Goal: Task Accomplishment & Management: Use online tool/utility

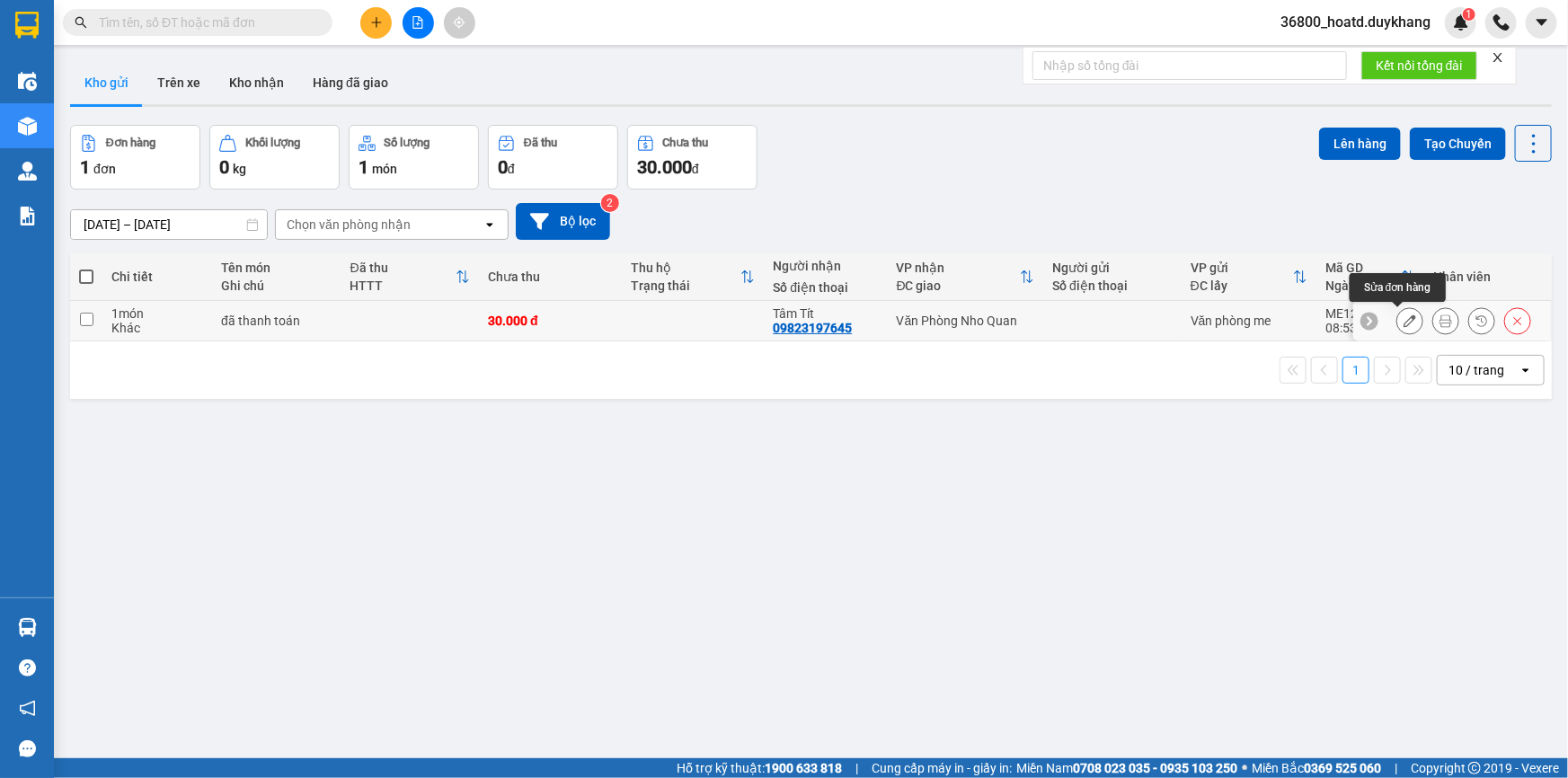
click at [1403, 319] on icon at bounding box center [1409, 321] width 12 height 12
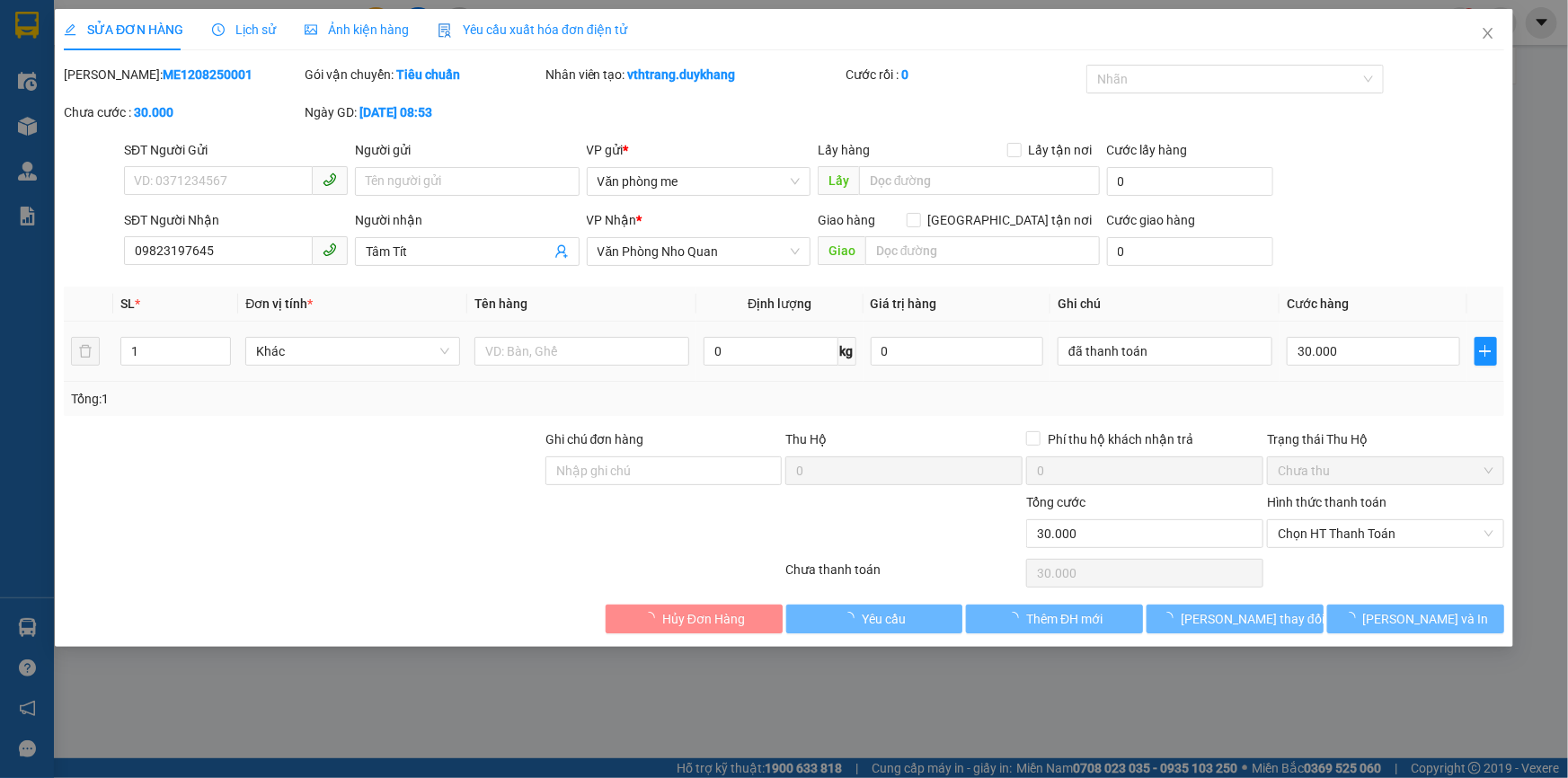
type input "09823197645"
type input "Tâm Tít"
type input "30.000"
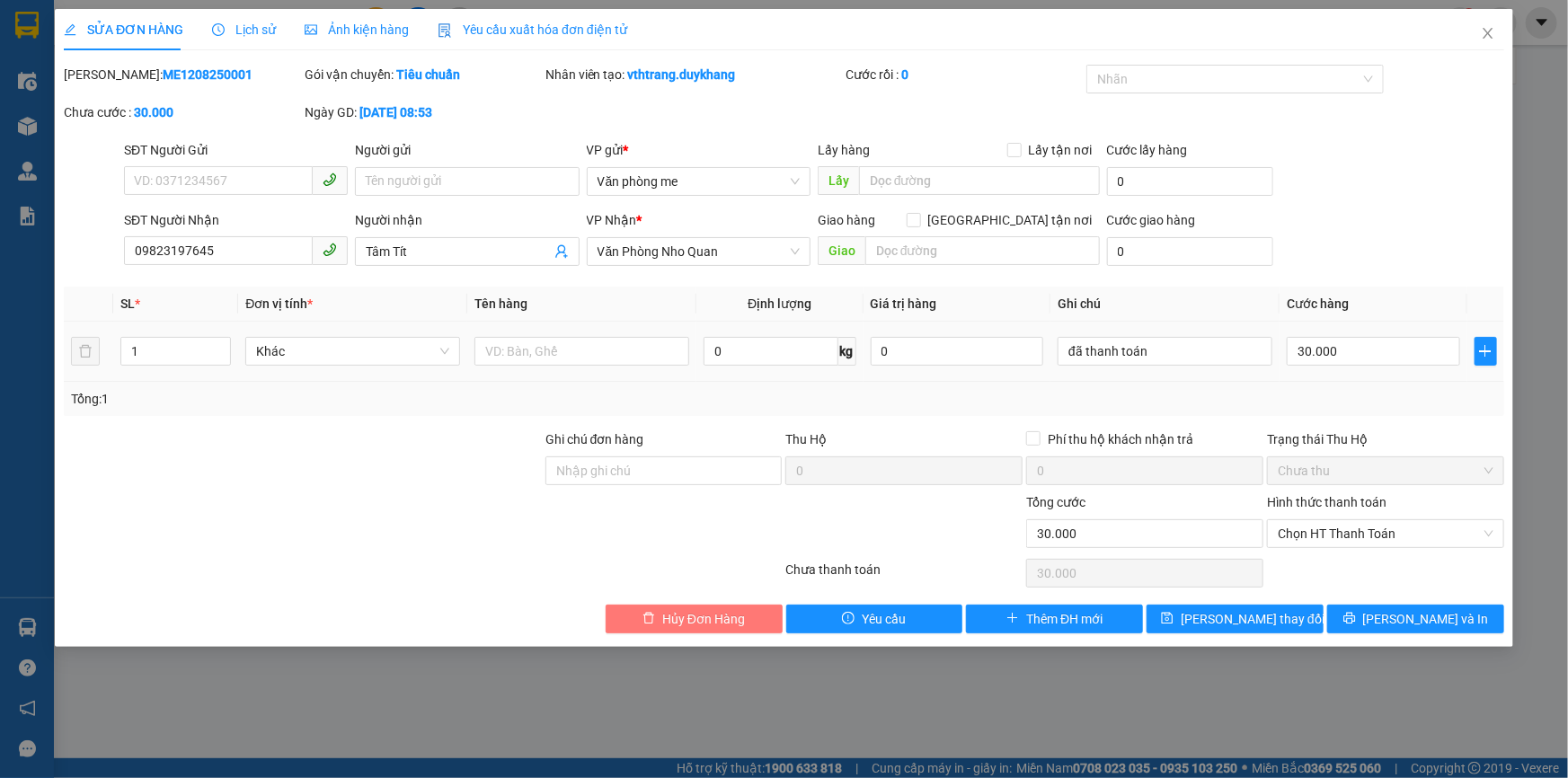
drag, startPoint x: 692, startPoint y: 620, endPoint x: 703, endPoint y: 617, distance: 11.4
click at [692, 621] on span "Hủy Đơn Hàng" at bounding box center [703, 618] width 83 height 20
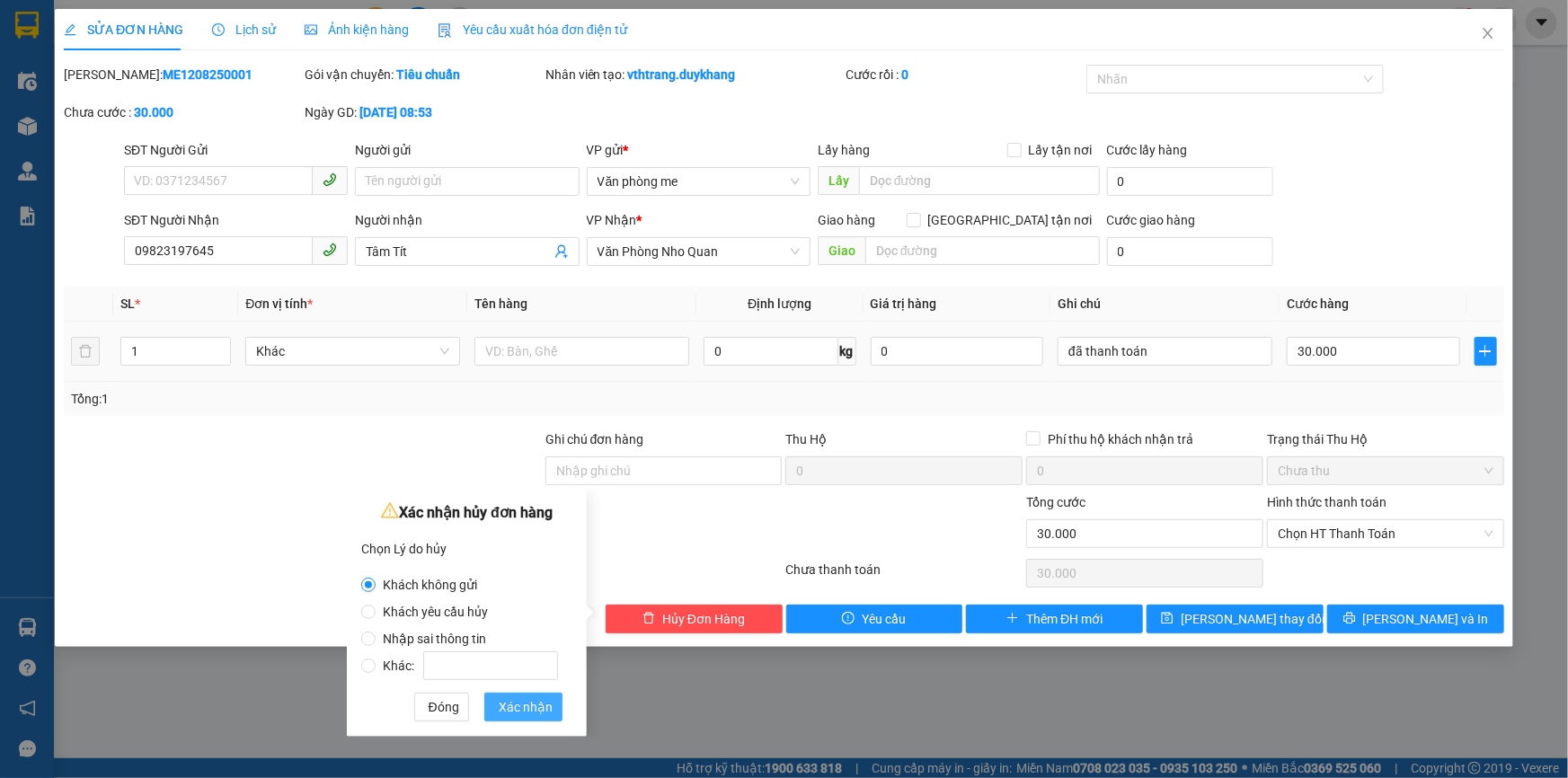
click at [532, 701] on span "Xác nhận" at bounding box center [525, 707] width 54 height 20
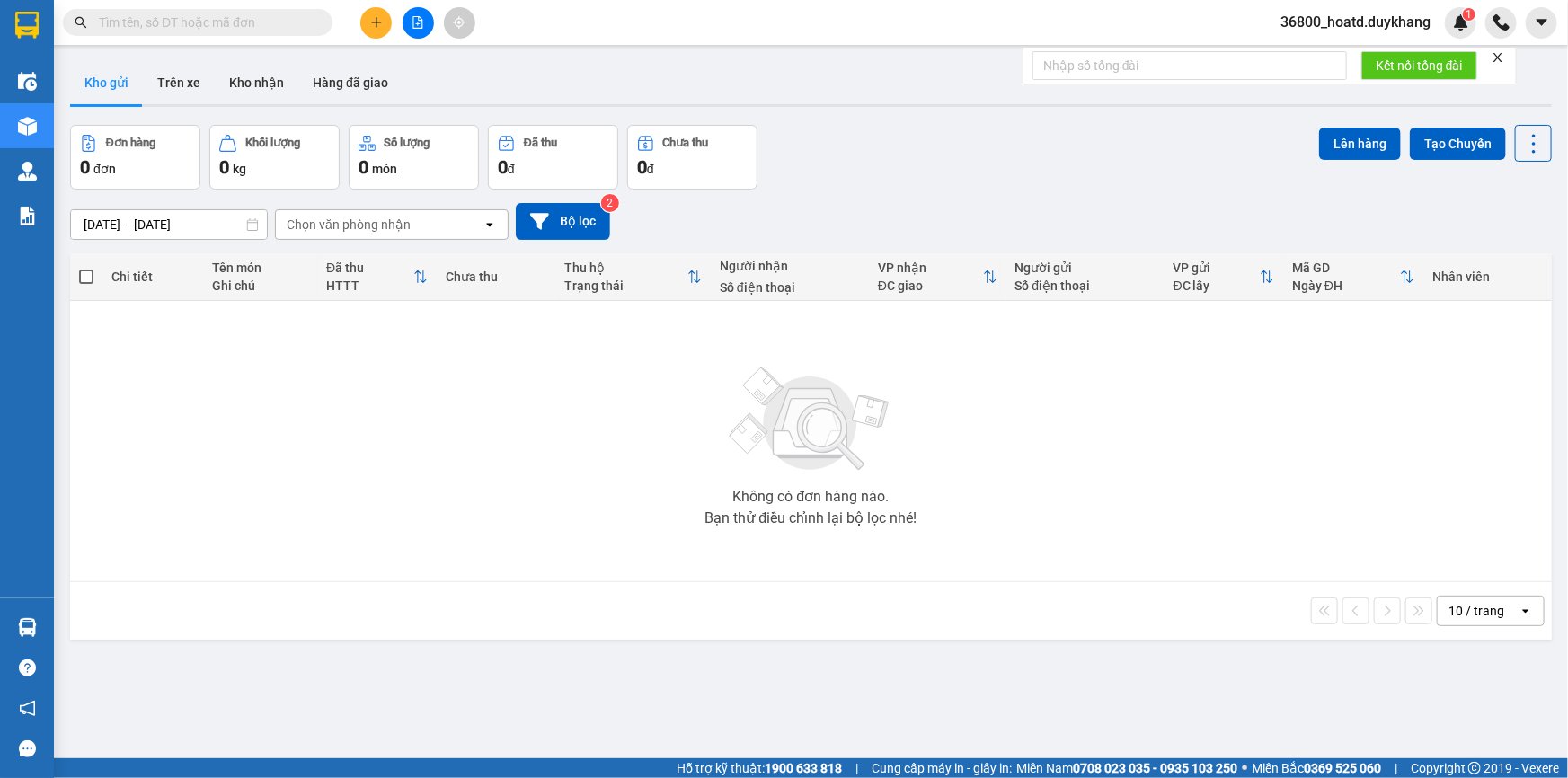
click at [209, 25] on input "text" at bounding box center [205, 22] width 212 height 20
click at [378, 25] on icon "plus" at bounding box center [376, 22] width 12 height 12
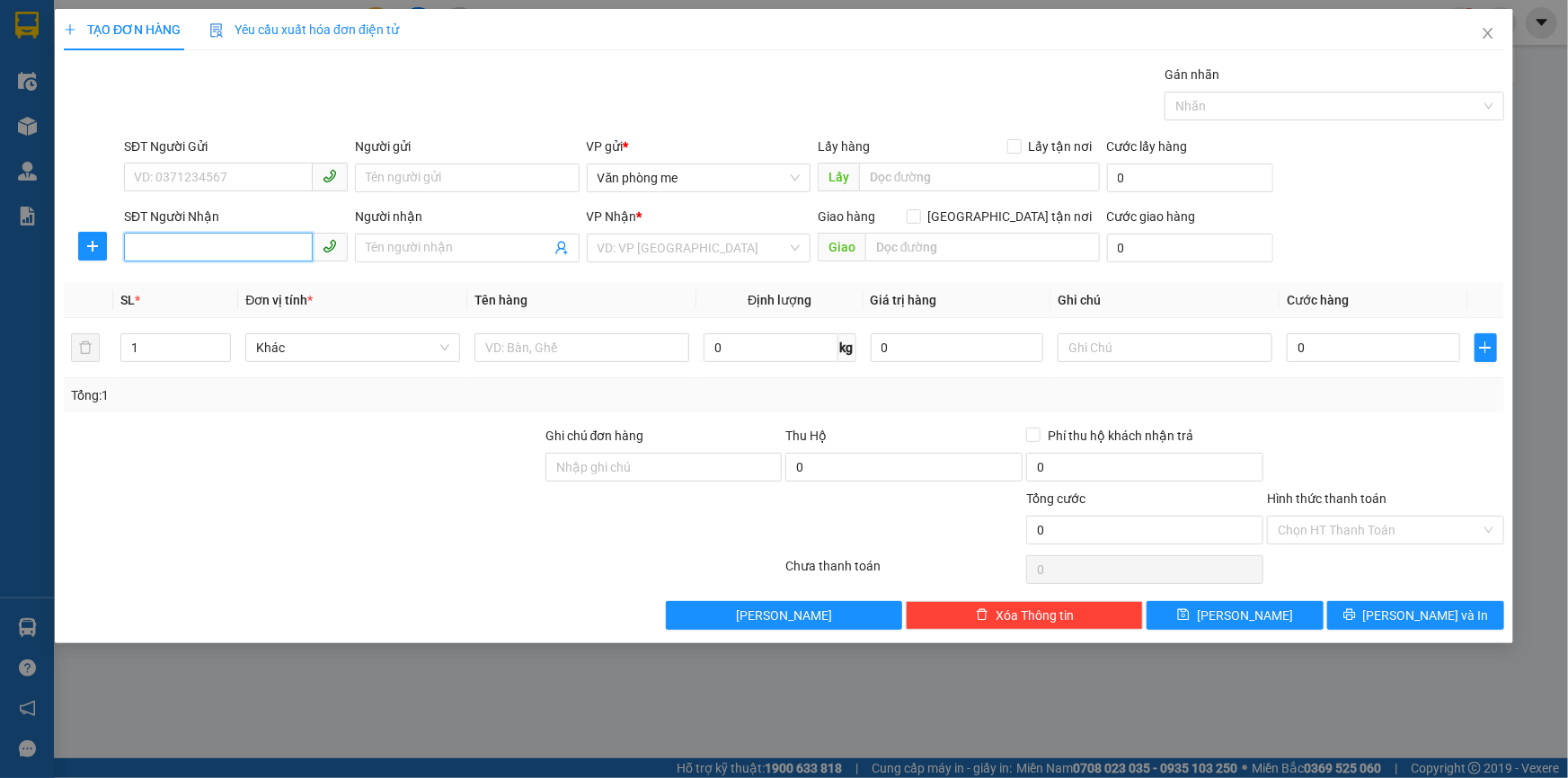
click at [241, 248] on input "SĐT Người Nhận" at bounding box center [218, 247] width 188 height 29
type input "0388762769"
click at [653, 245] on input "search" at bounding box center [692, 248] width 189 height 27
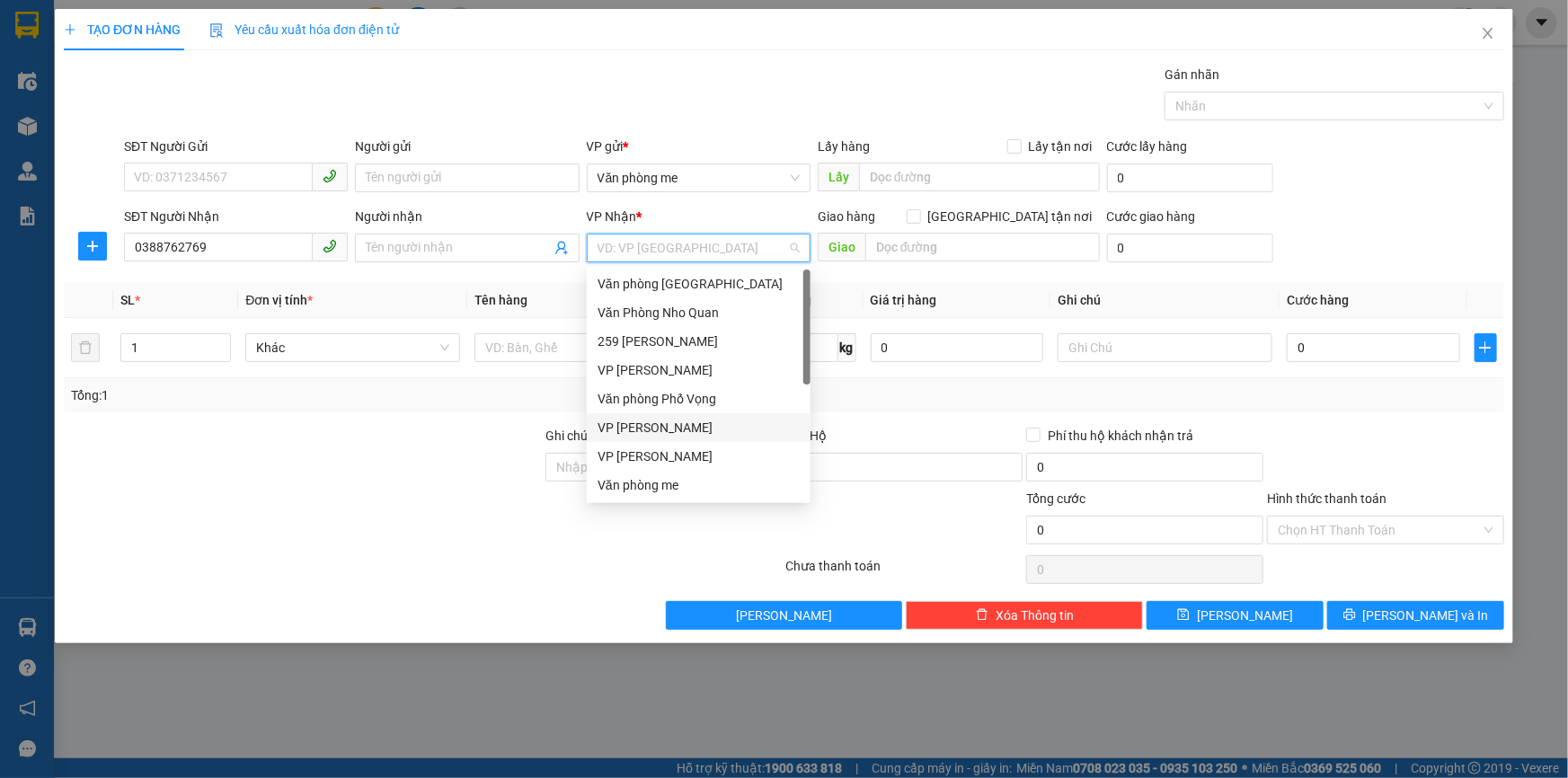
click at [686, 422] on div "VP [PERSON_NAME]" at bounding box center [698, 427] width 203 height 20
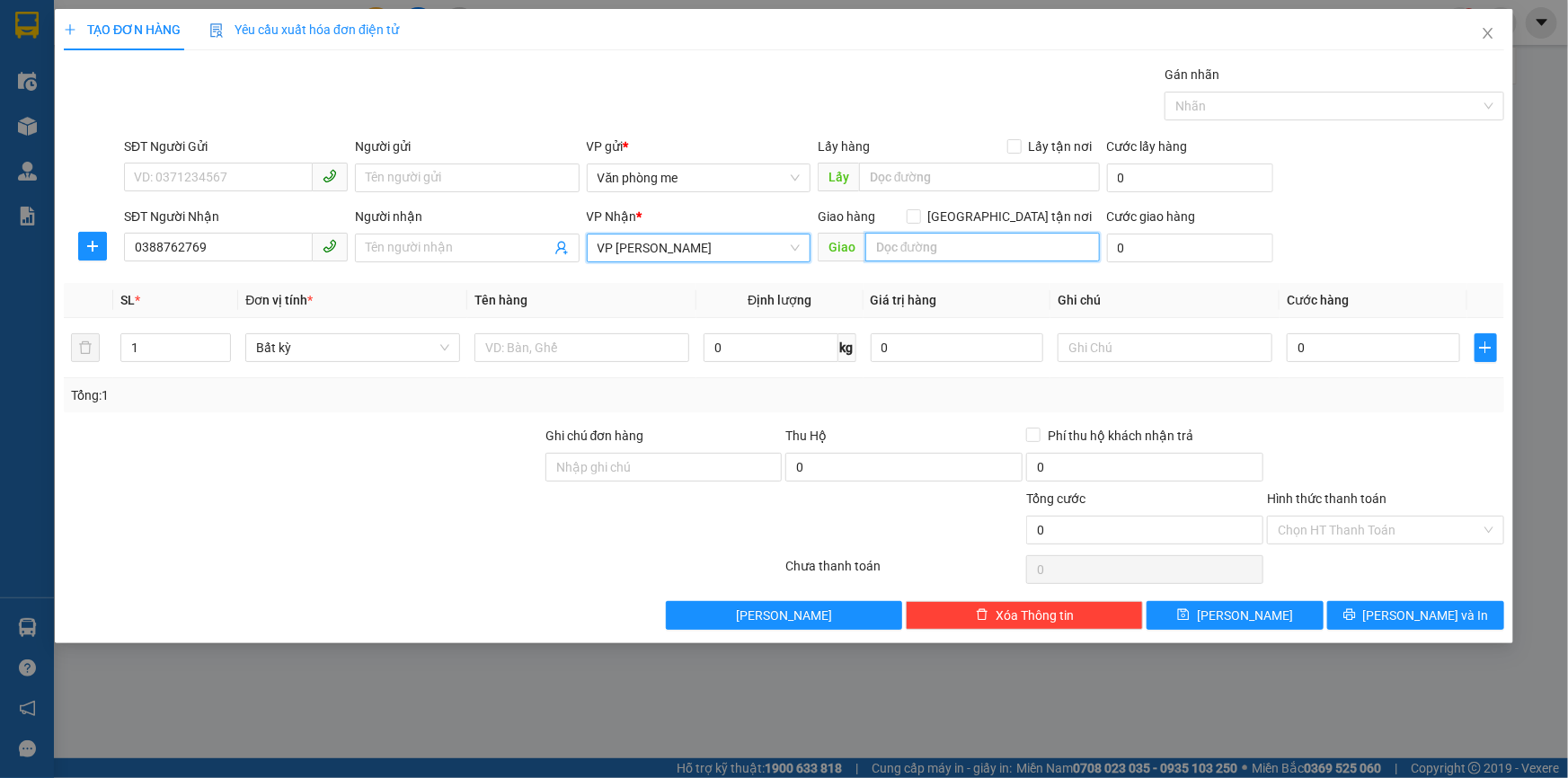
click at [897, 246] on input "text" at bounding box center [983, 247] width 235 height 29
type input "30000"
drag, startPoint x: 910, startPoint y: 246, endPoint x: 839, endPoint y: 256, distance: 71.7
click at [839, 256] on span "Giao 30000" at bounding box center [959, 247] width 283 height 29
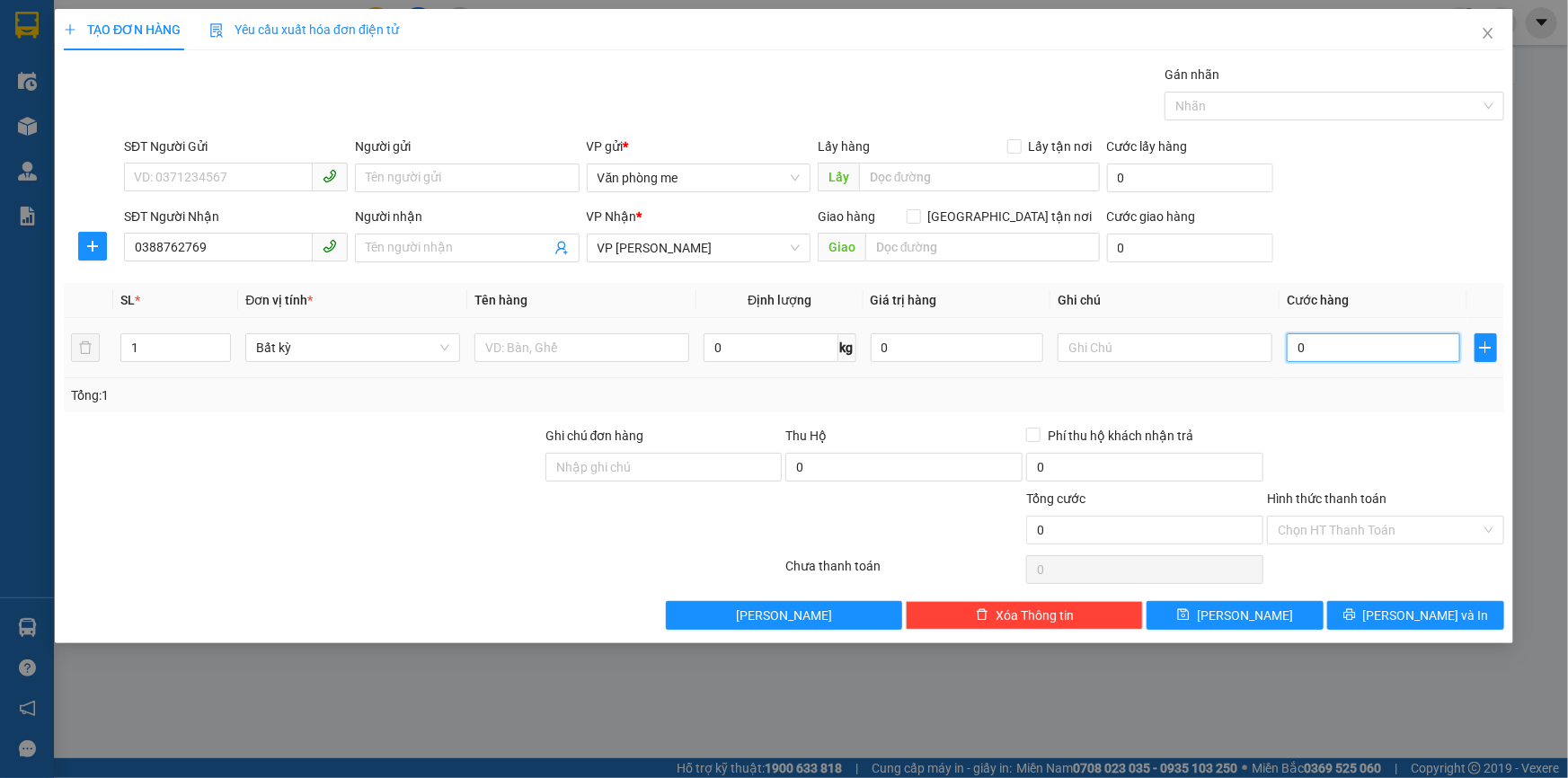
paste input "30.00"
type input "30.000"
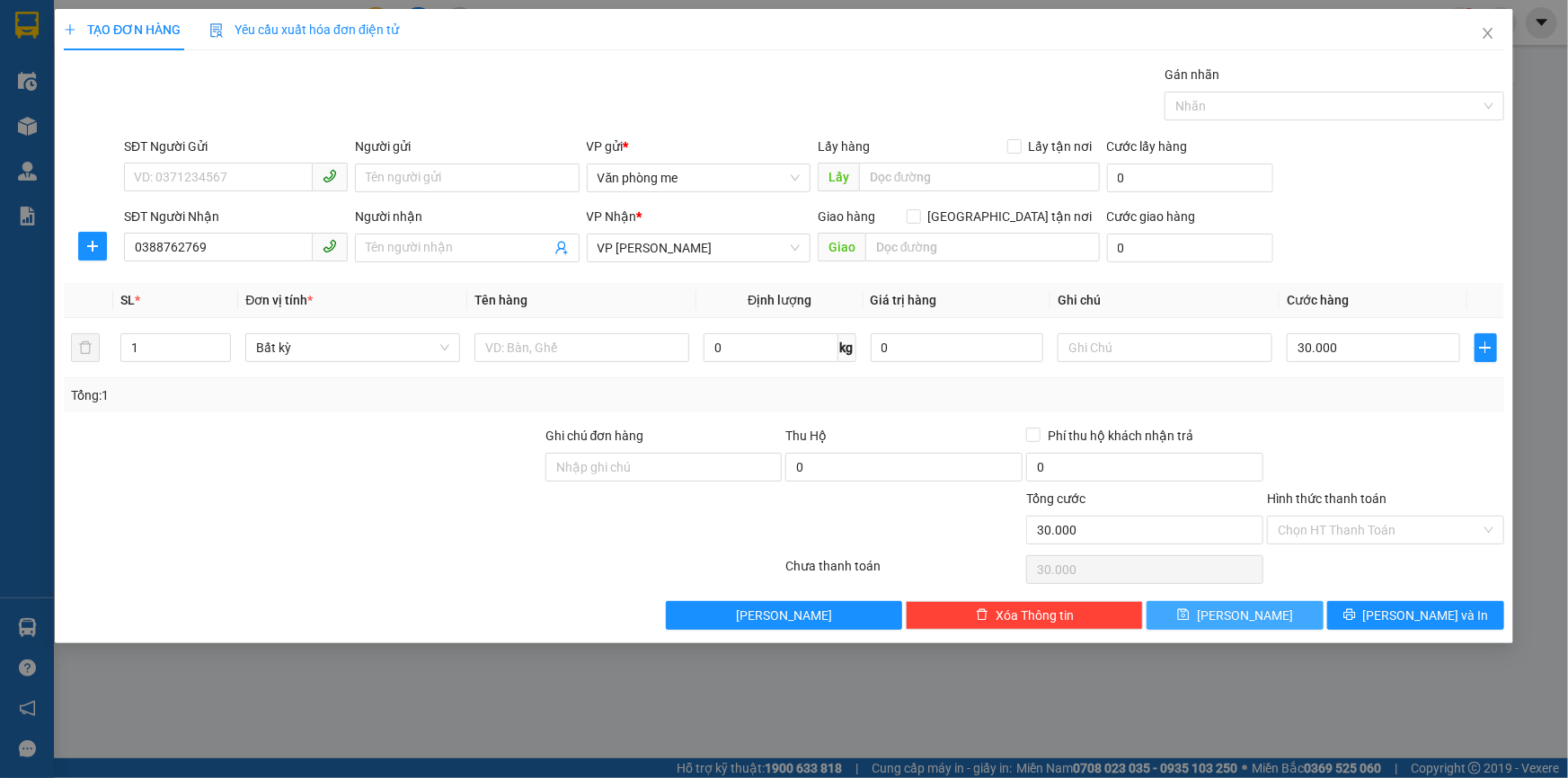
click at [1263, 618] on button "[PERSON_NAME]" at bounding box center [1235, 615] width 177 height 29
type input "0"
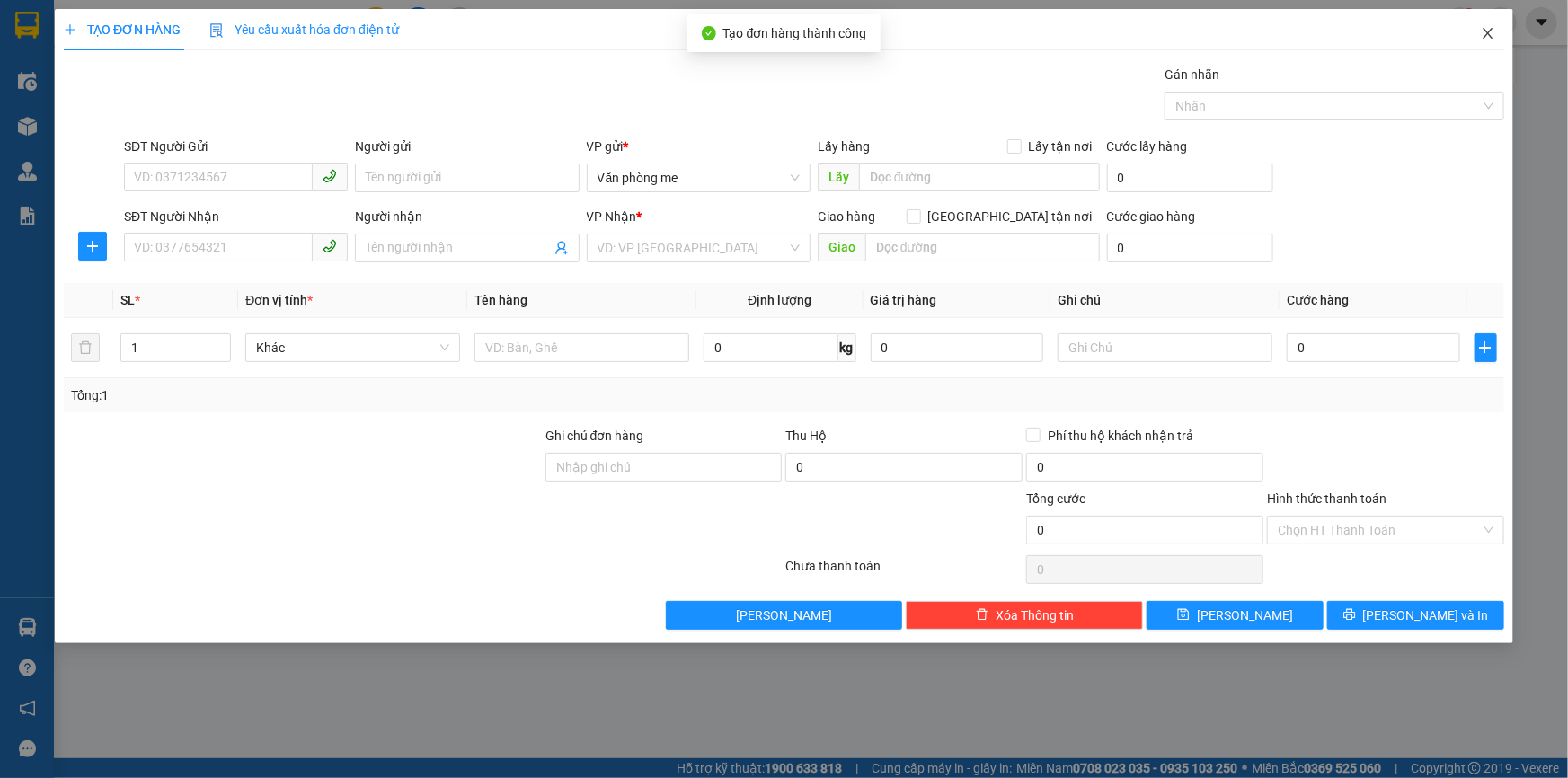
click at [1489, 33] on icon "close" at bounding box center [1487, 32] width 10 height 10
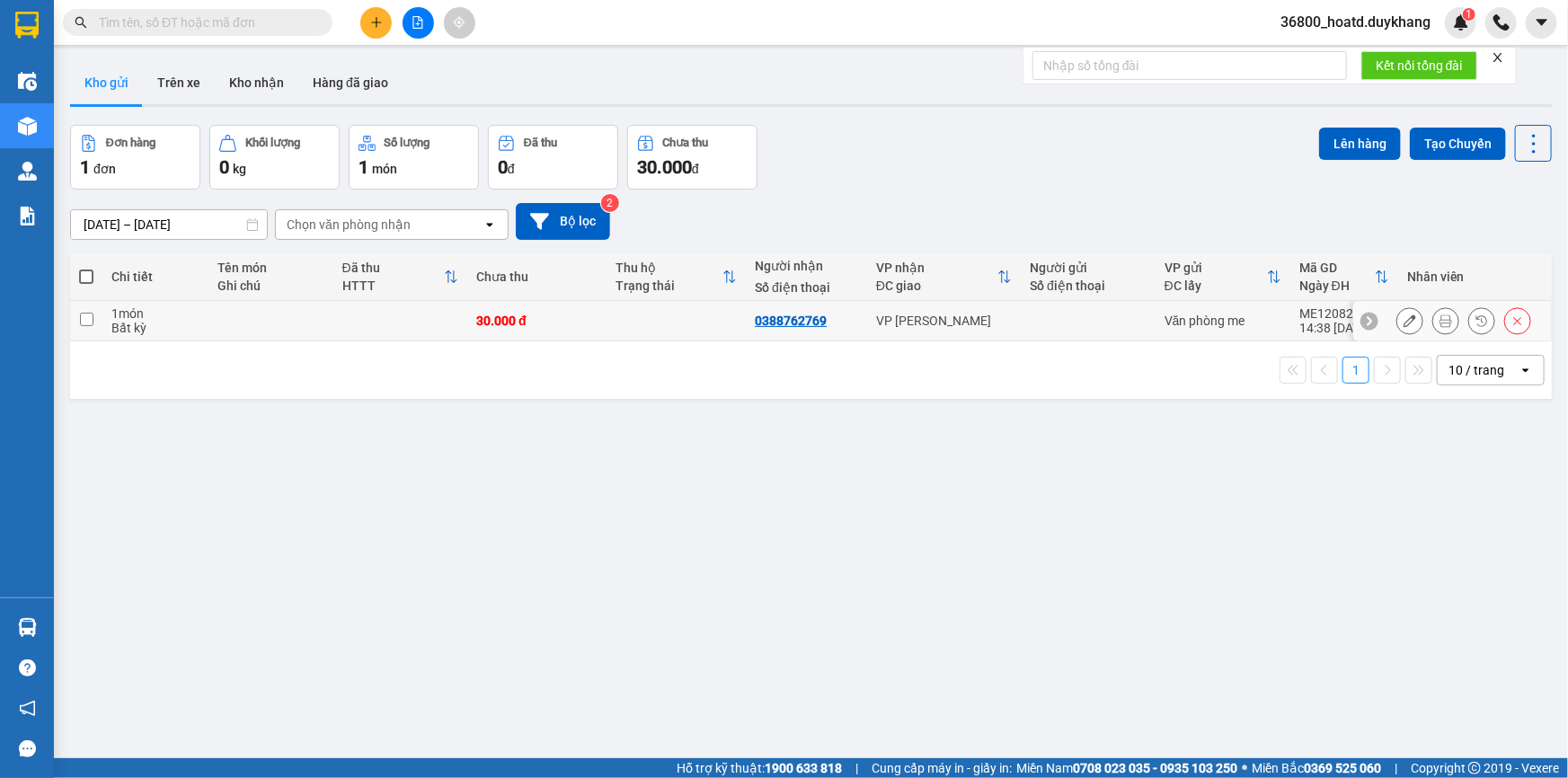
click at [87, 319] on input "checkbox" at bounding box center [87, 320] width 13 height 13
checkbox input "true"
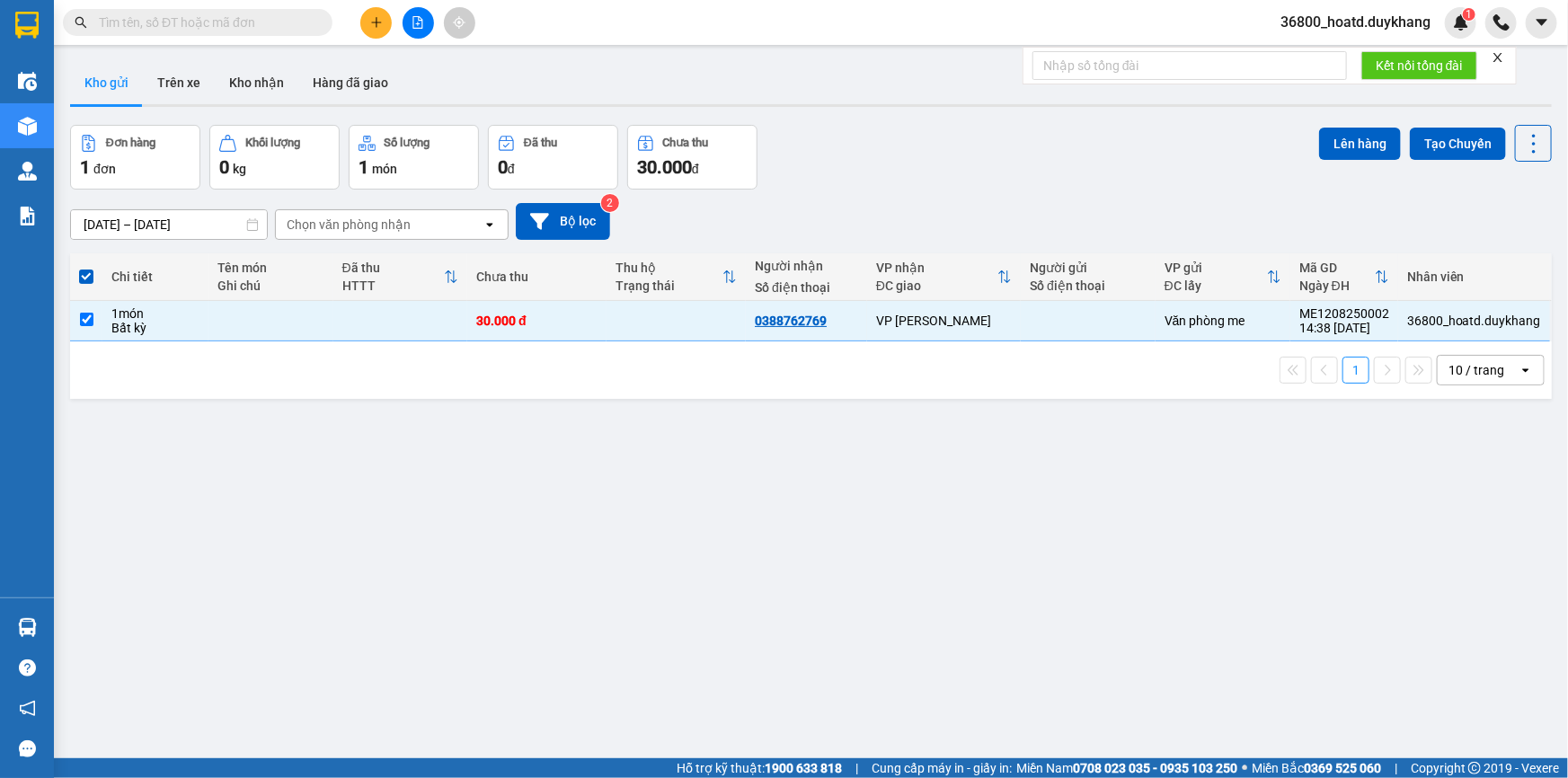
drag, startPoint x: 1328, startPoint y: 121, endPoint x: 1362, endPoint y: 147, distance: 42.8
click at [1327, 121] on div "ver 1.8.137 Kho gửi Trên xe Kho nhận Hàng đã giao Đơn hàng 1 đơn Khối lượng 0 k…" at bounding box center [811, 443] width 1497 height 778
click at [1361, 144] on button "Lên hàng" at bounding box center [1361, 144] width 82 height 32
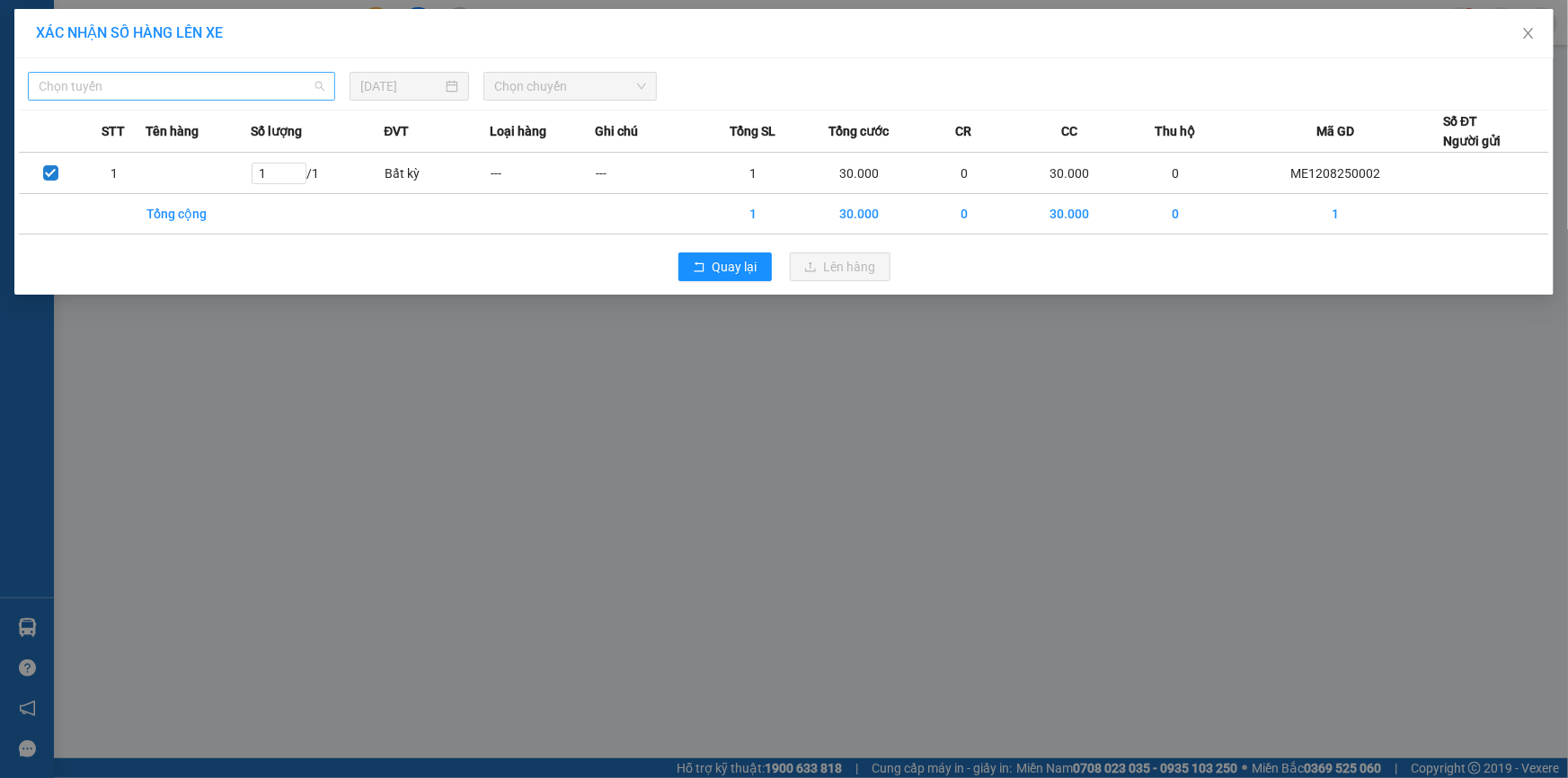
click at [266, 90] on span "Chọn tuyến" at bounding box center [182, 87] width 285 height 27
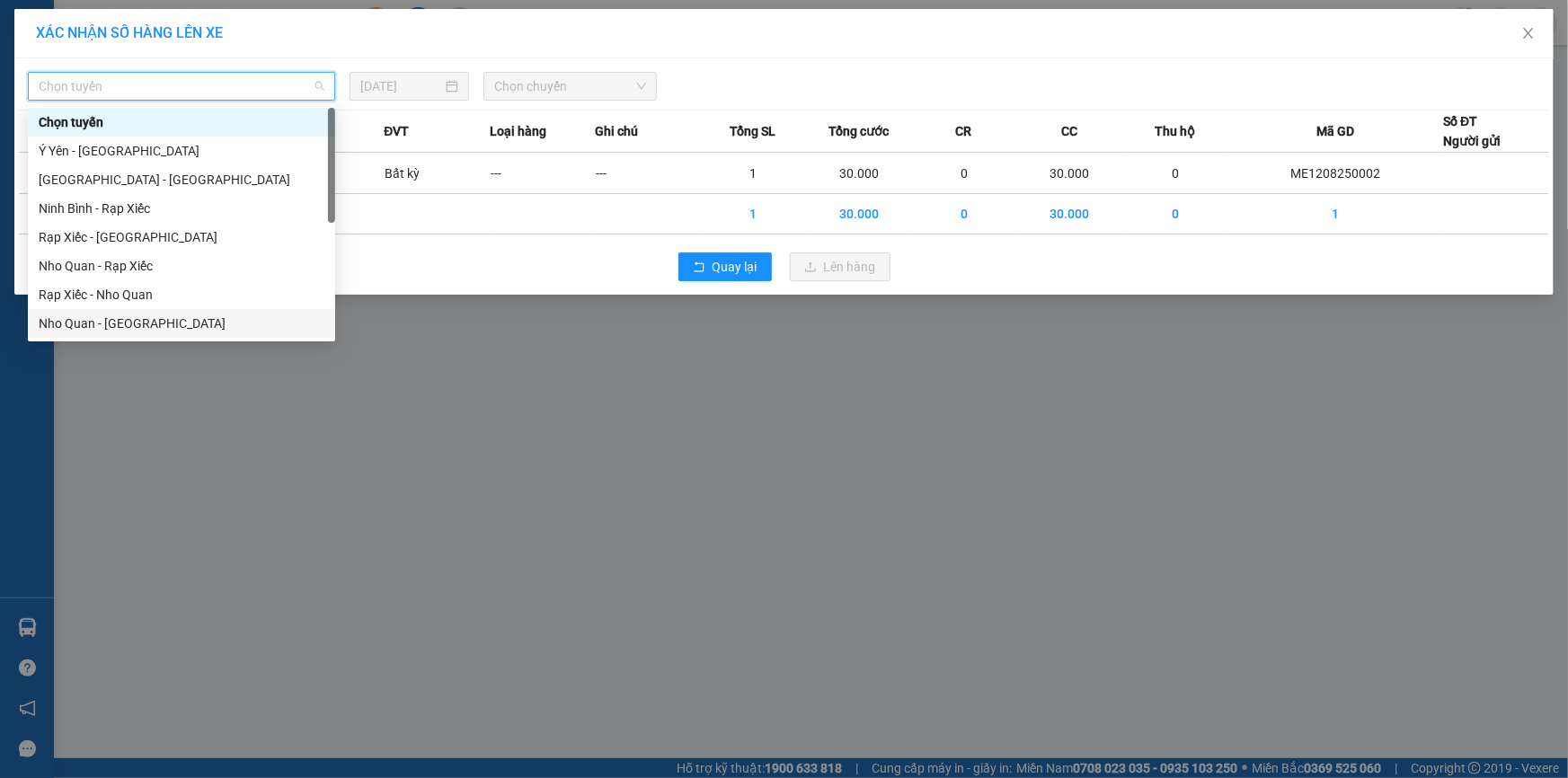
click at [102, 322] on div "Nho Quan - [GEOGRAPHIC_DATA]" at bounding box center [182, 323] width 285 height 20
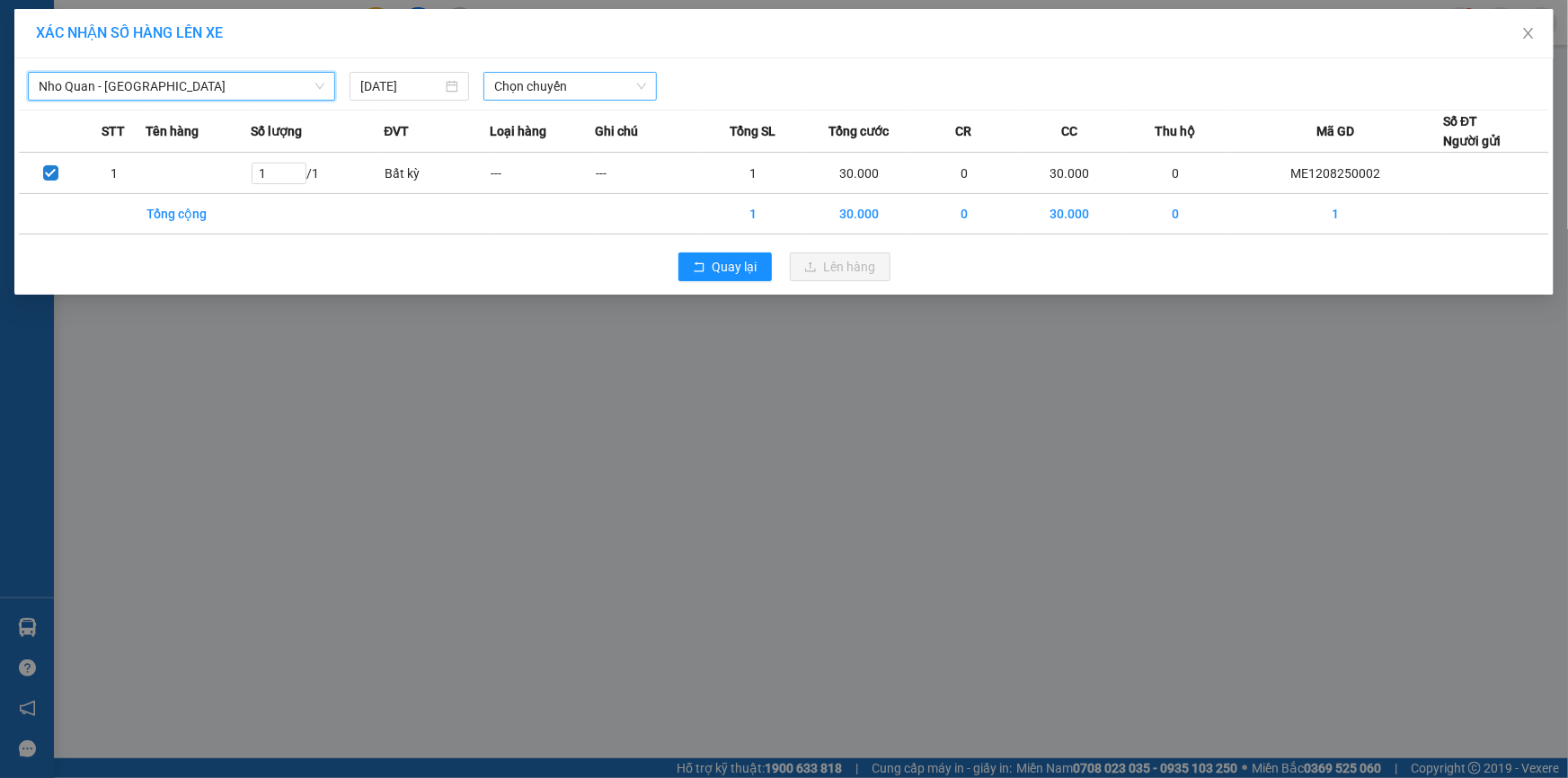
click at [539, 85] on span "Chọn chuyến" at bounding box center [570, 87] width 152 height 27
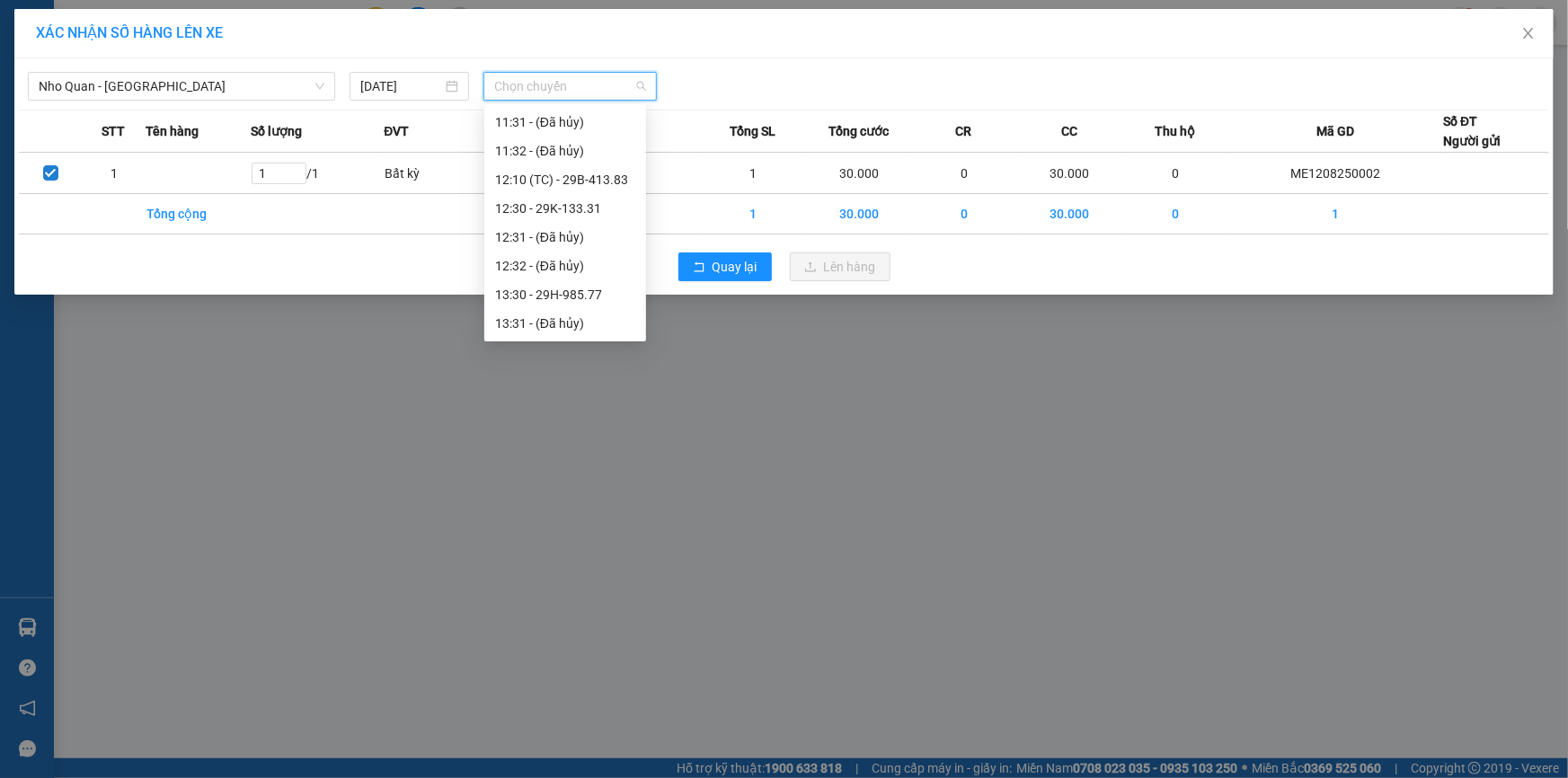
scroll to position [735, 0]
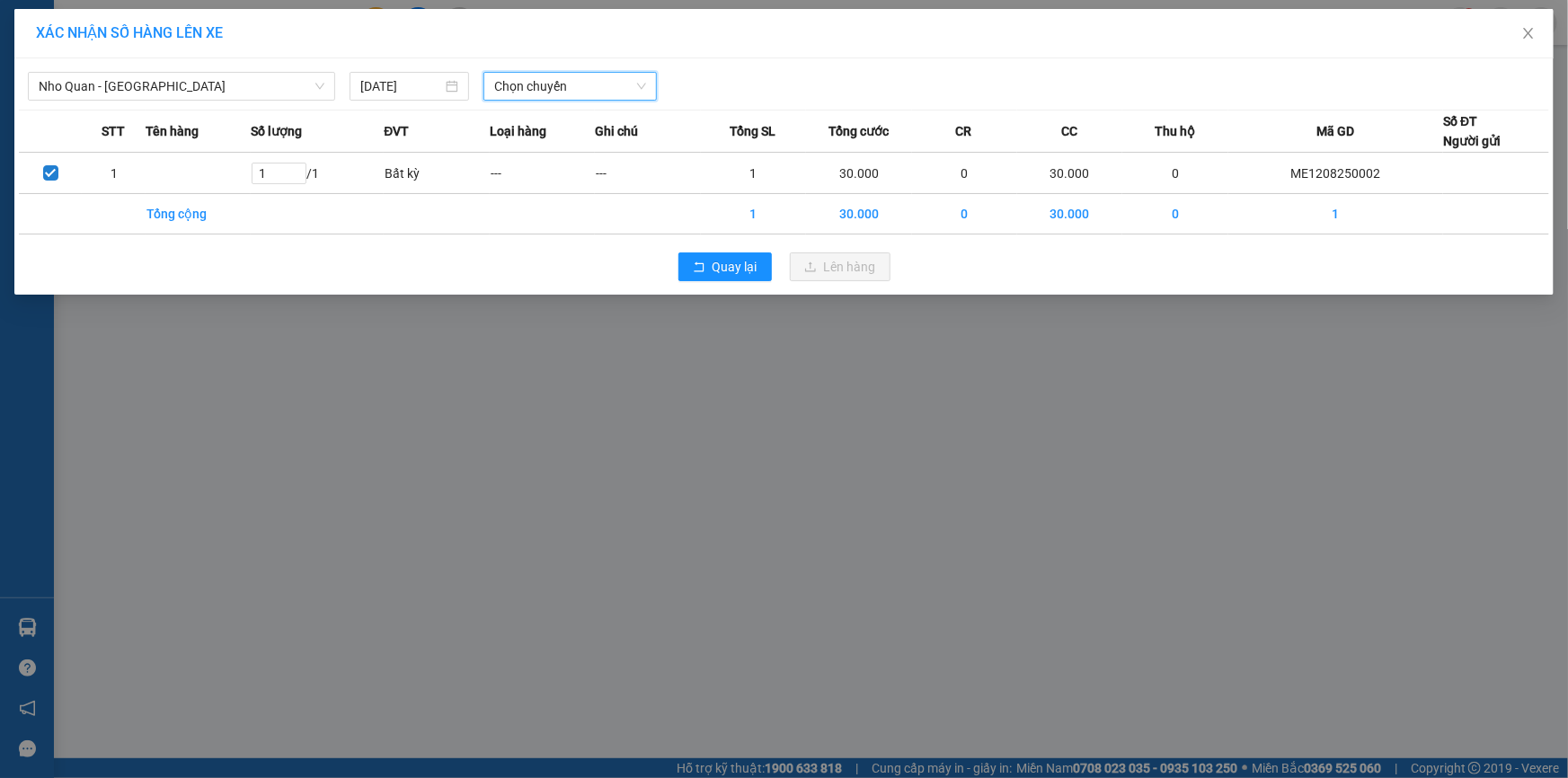
click at [565, 89] on span "Chọn chuyến" at bounding box center [570, 87] width 152 height 27
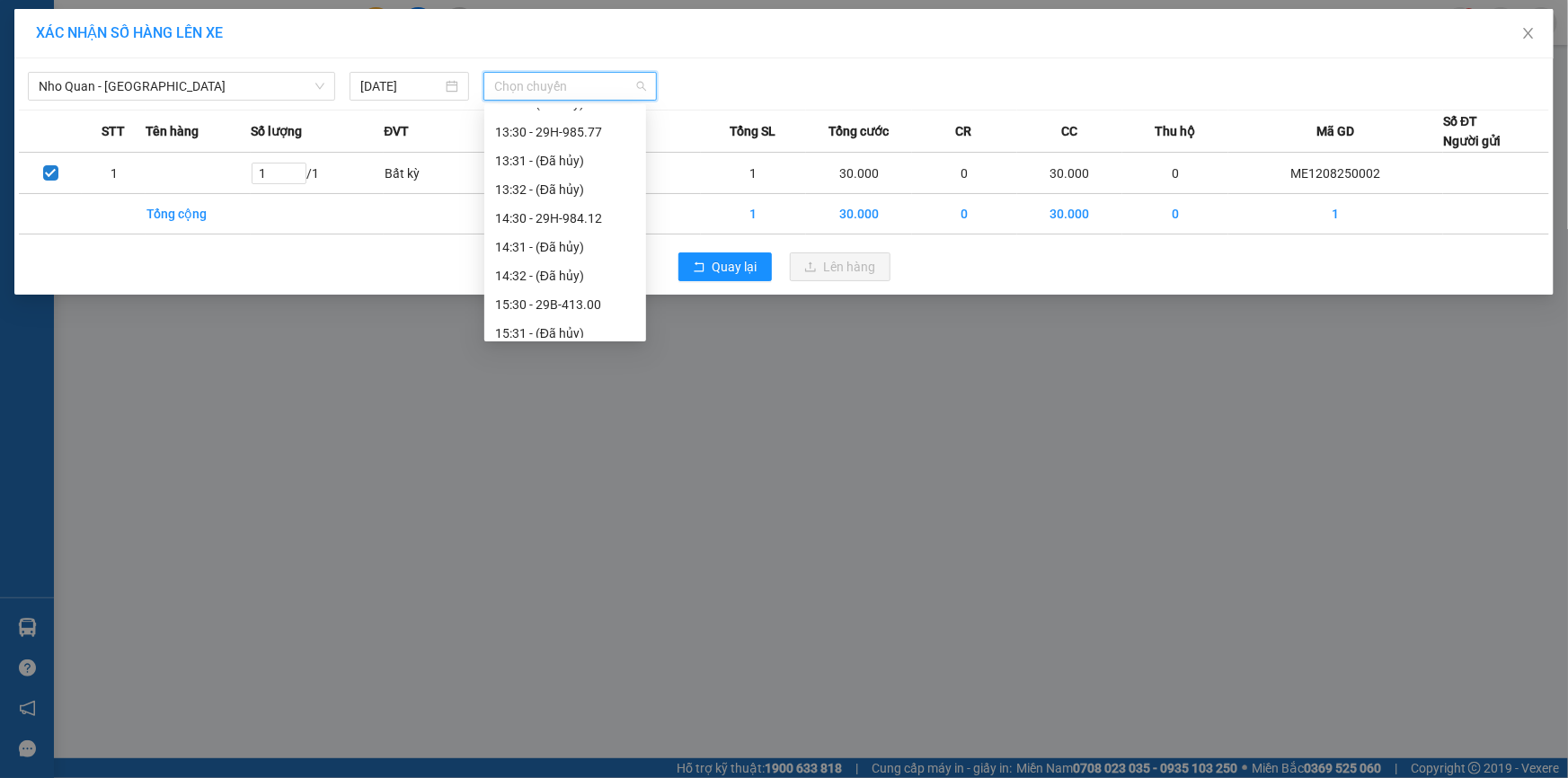
scroll to position [817, 0]
click at [566, 217] on div "14:30 - 29H-984.12" at bounding box center [564, 225] width 140 height 20
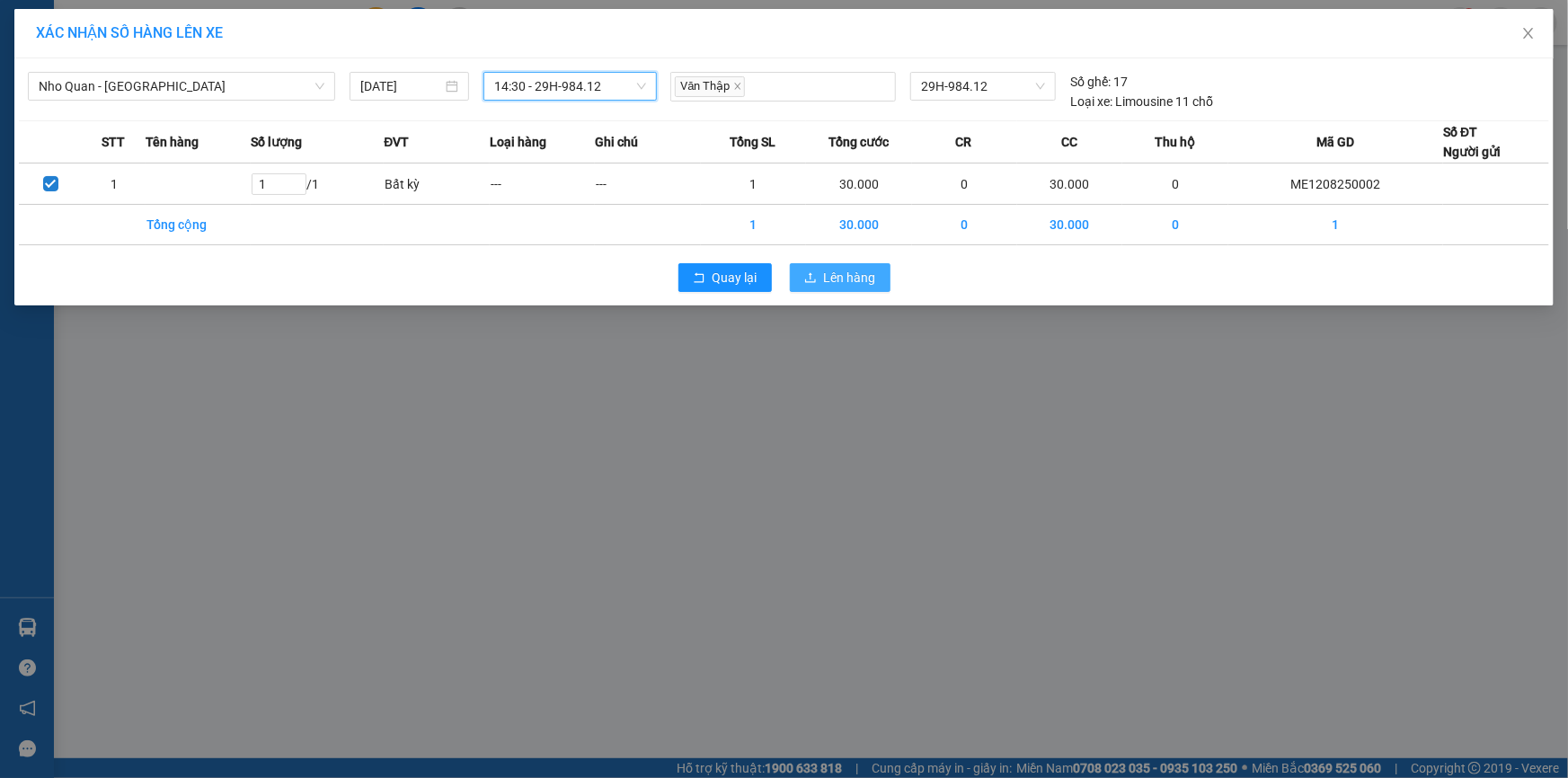
click at [812, 277] on icon "upload" at bounding box center [810, 277] width 12 height 12
